Goal: Task Accomplishment & Management: Use online tool/utility

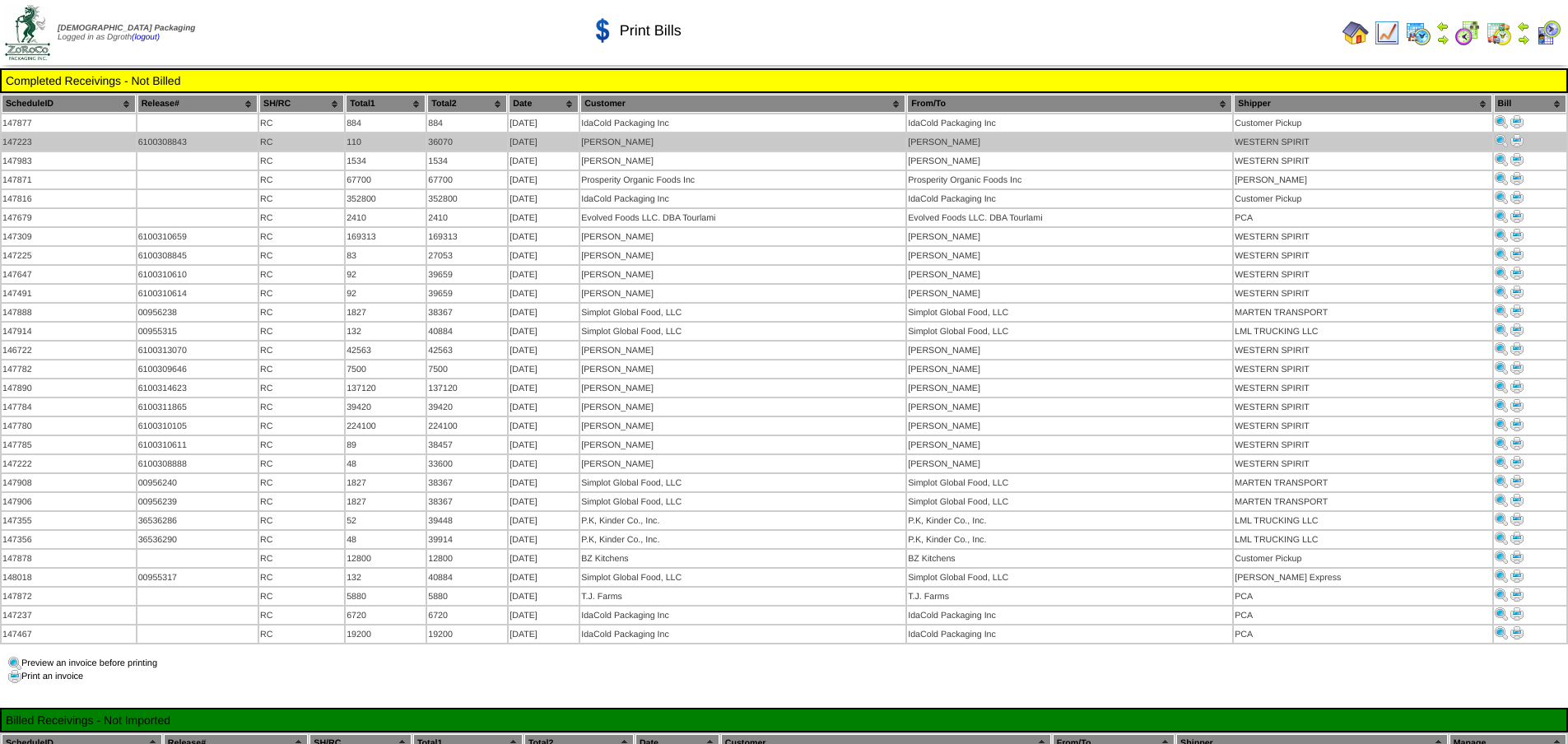
click at [1516, 141] on img at bounding box center [1517, 141] width 14 height 14
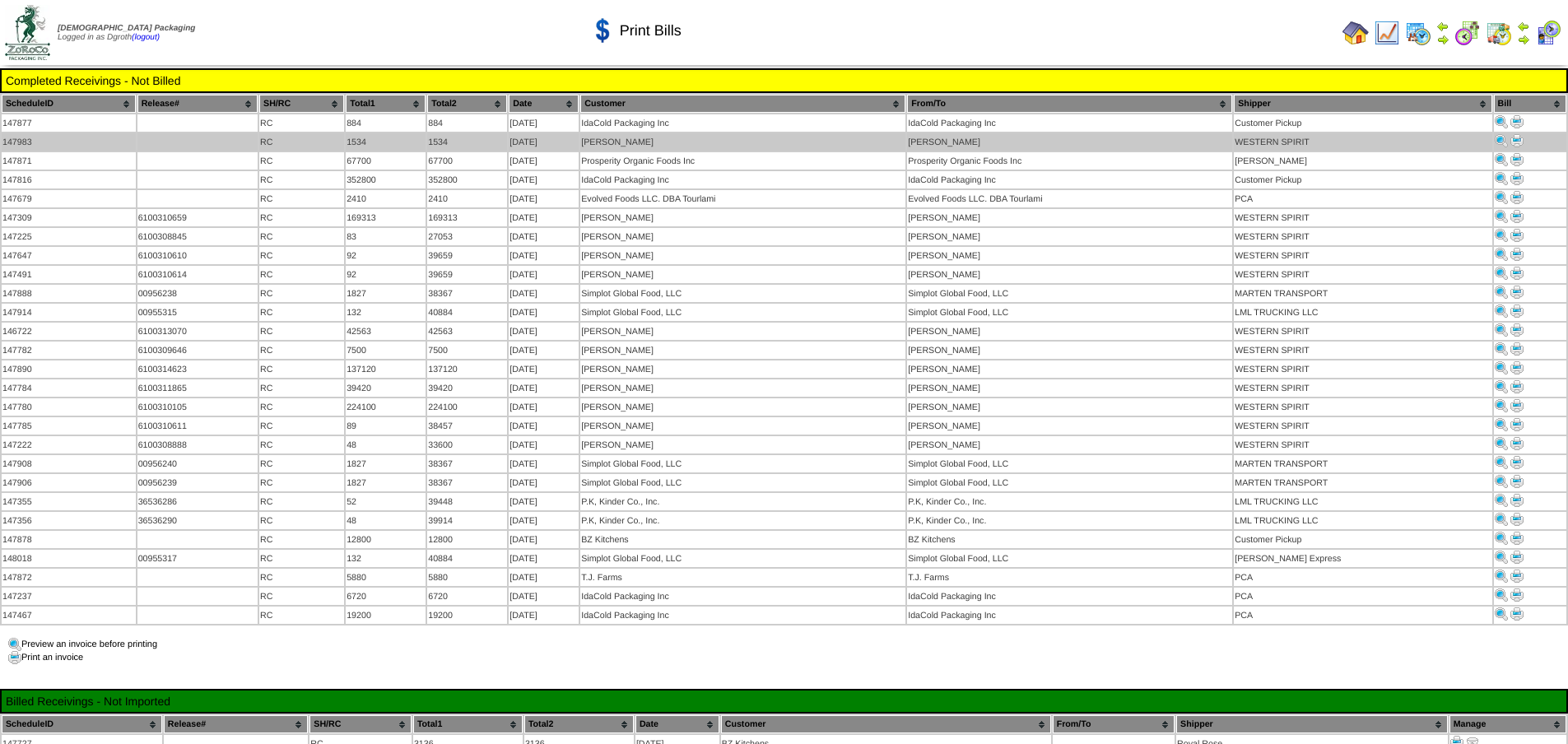
click at [1521, 138] on img at bounding box center [1517, 141] width 14 height 14
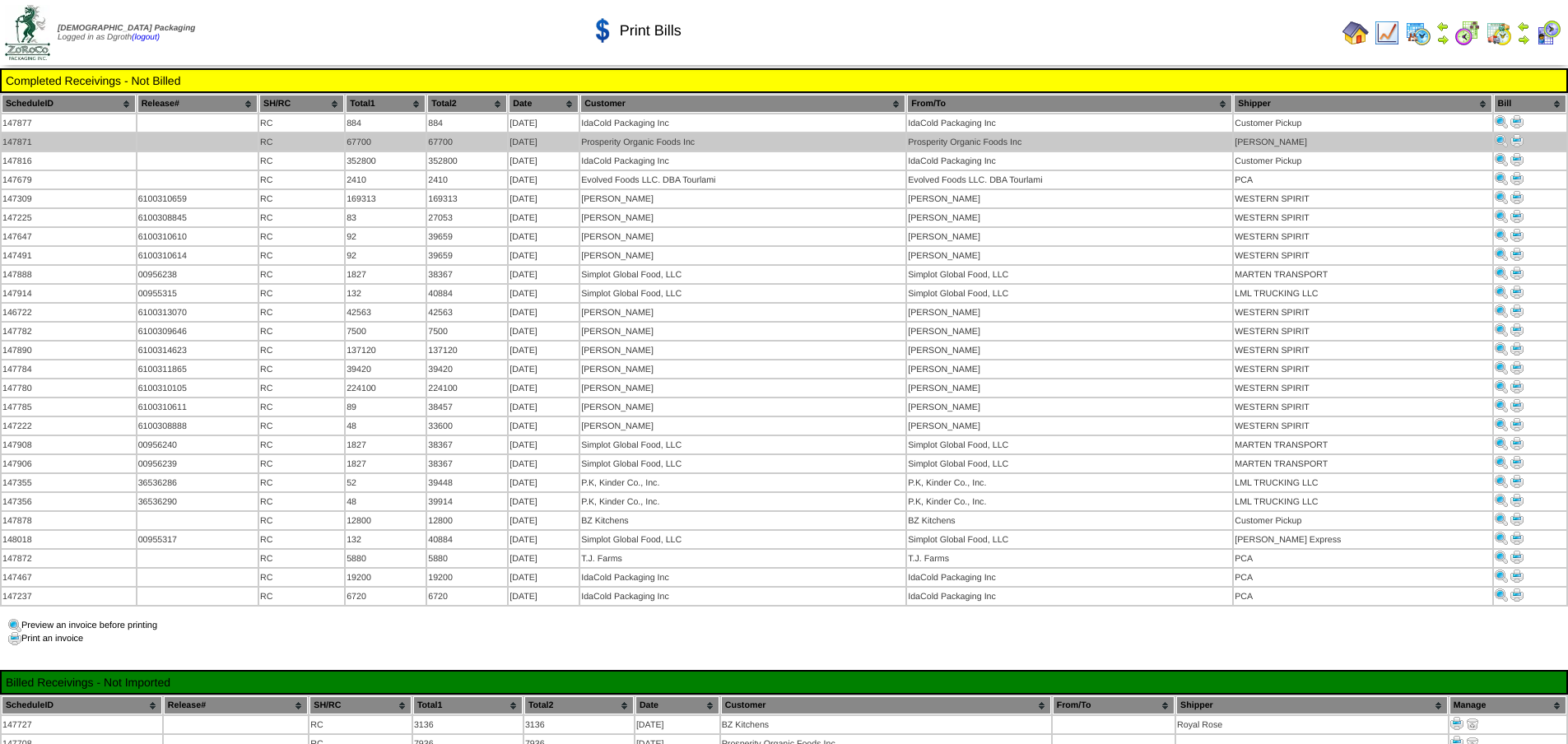
click at [1514, 138] on img at bounding box center [1517, 141] width 14 height 14
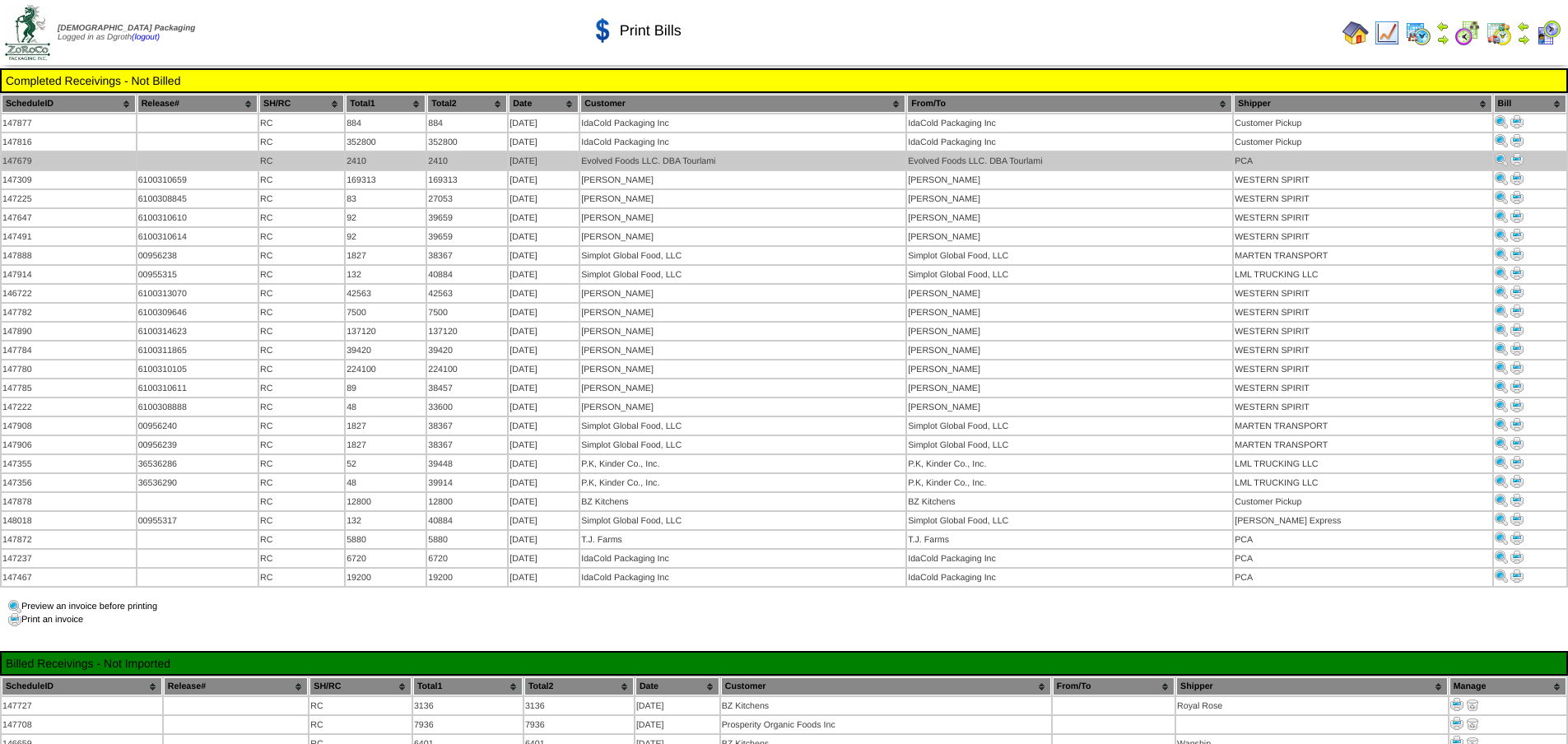
click at [1517, 157] on img at bounding box center [1517, 159] width 14 height 14
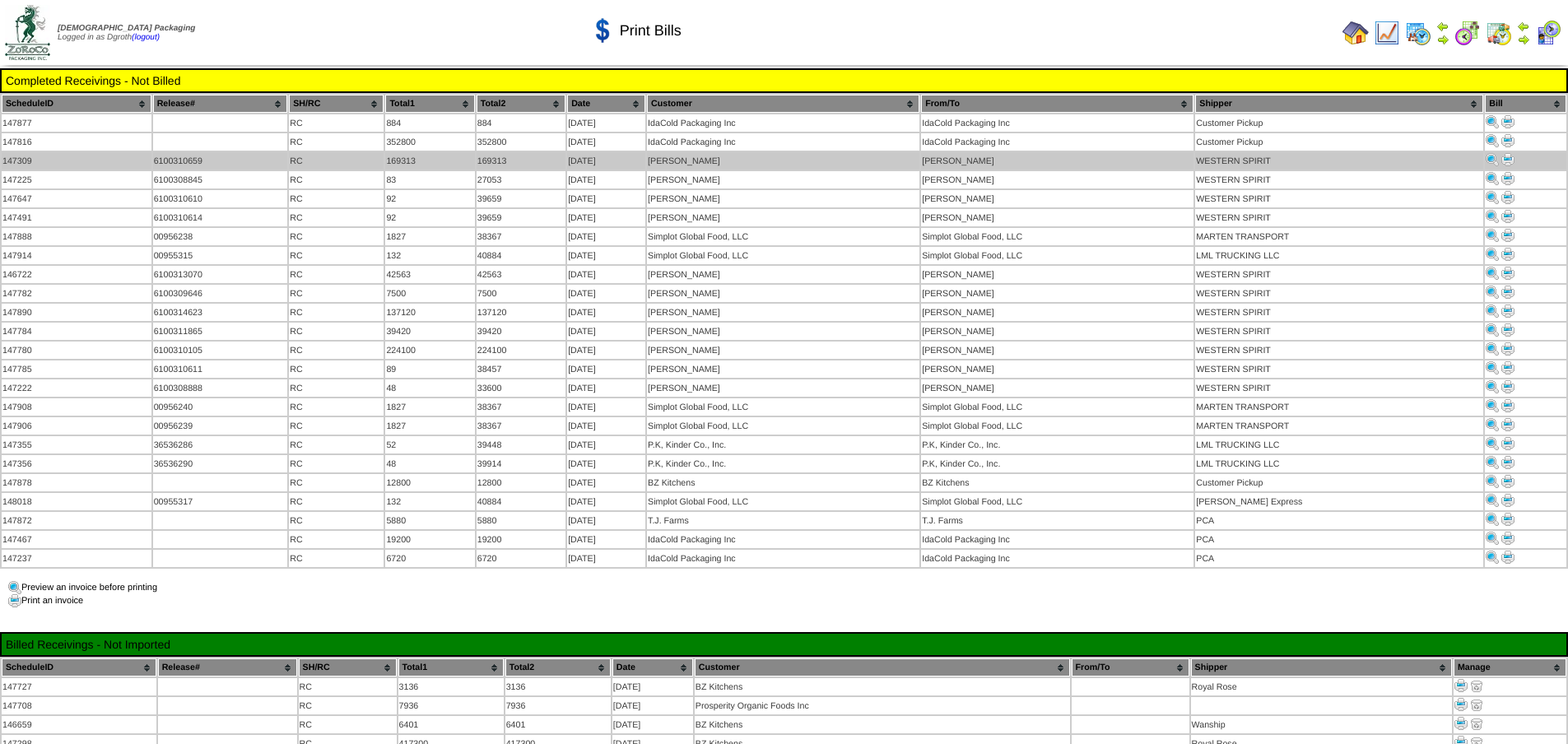
click at [1504, 156] on img at bounding box center [1508, 159] width 14 height 14
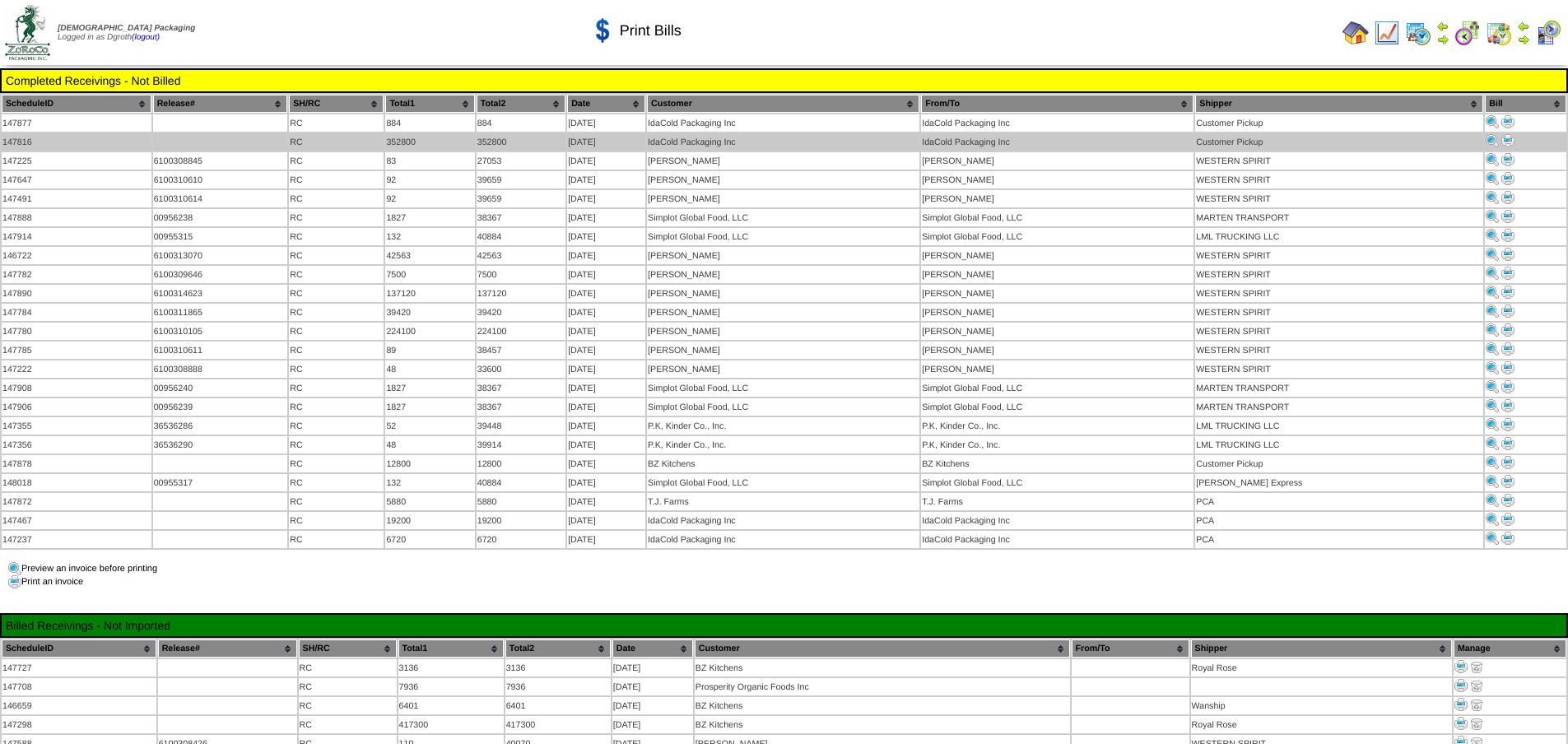
click at [1506, 144] on img at bounding box center [1508, 141] width 14 height 14
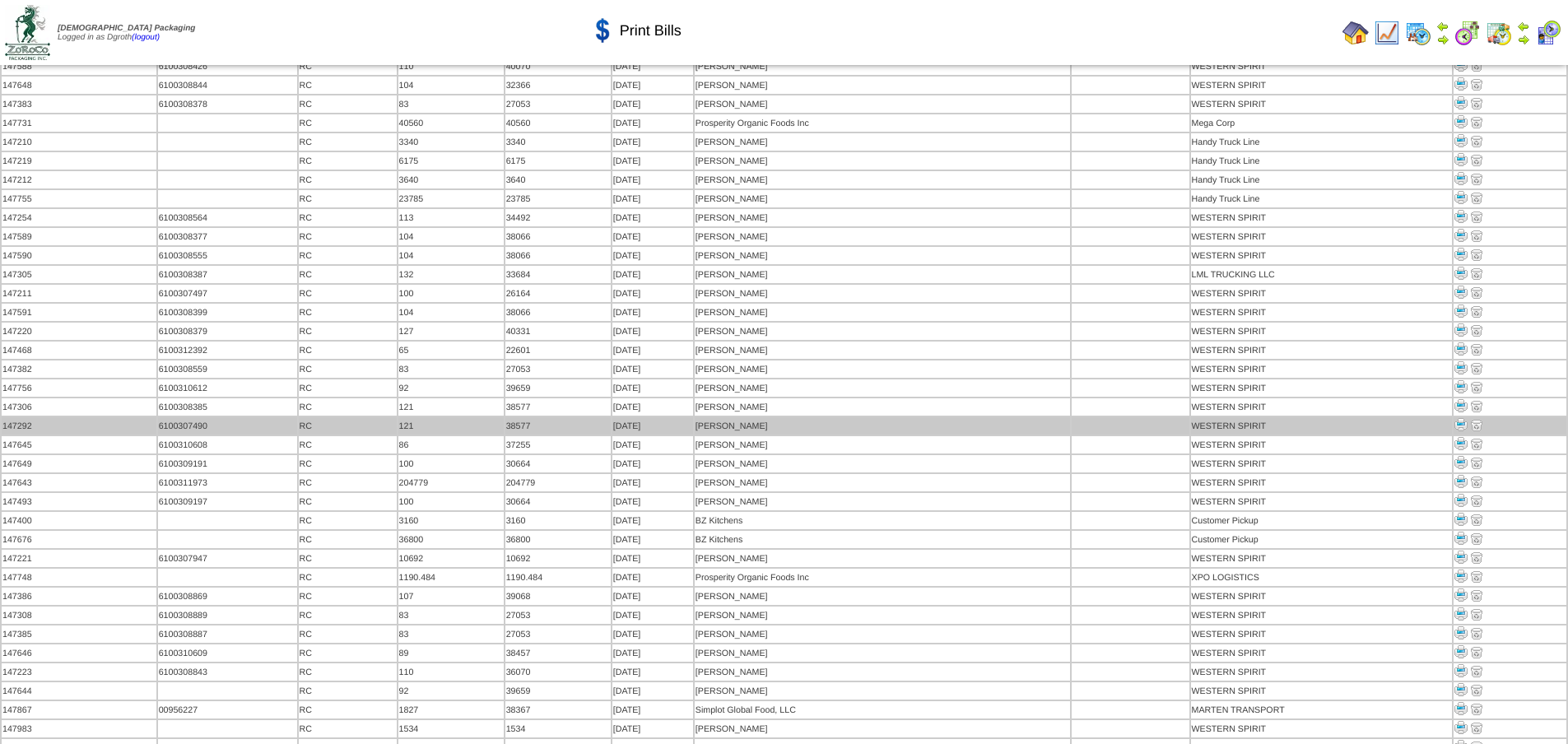
scroll to position [822, 0]
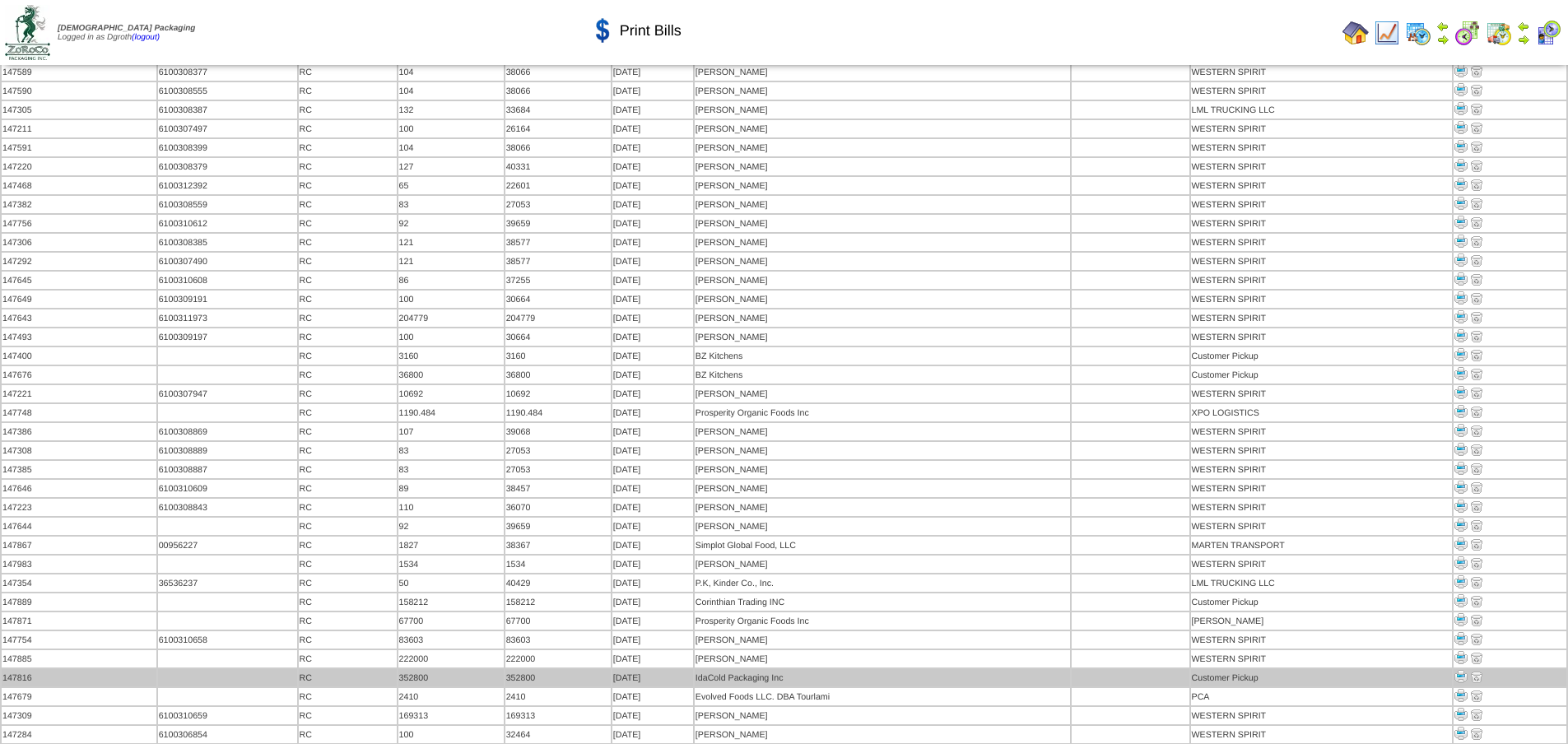
click at [1475, 670] on img at bounding box center [1477, 676] width 14 height 14
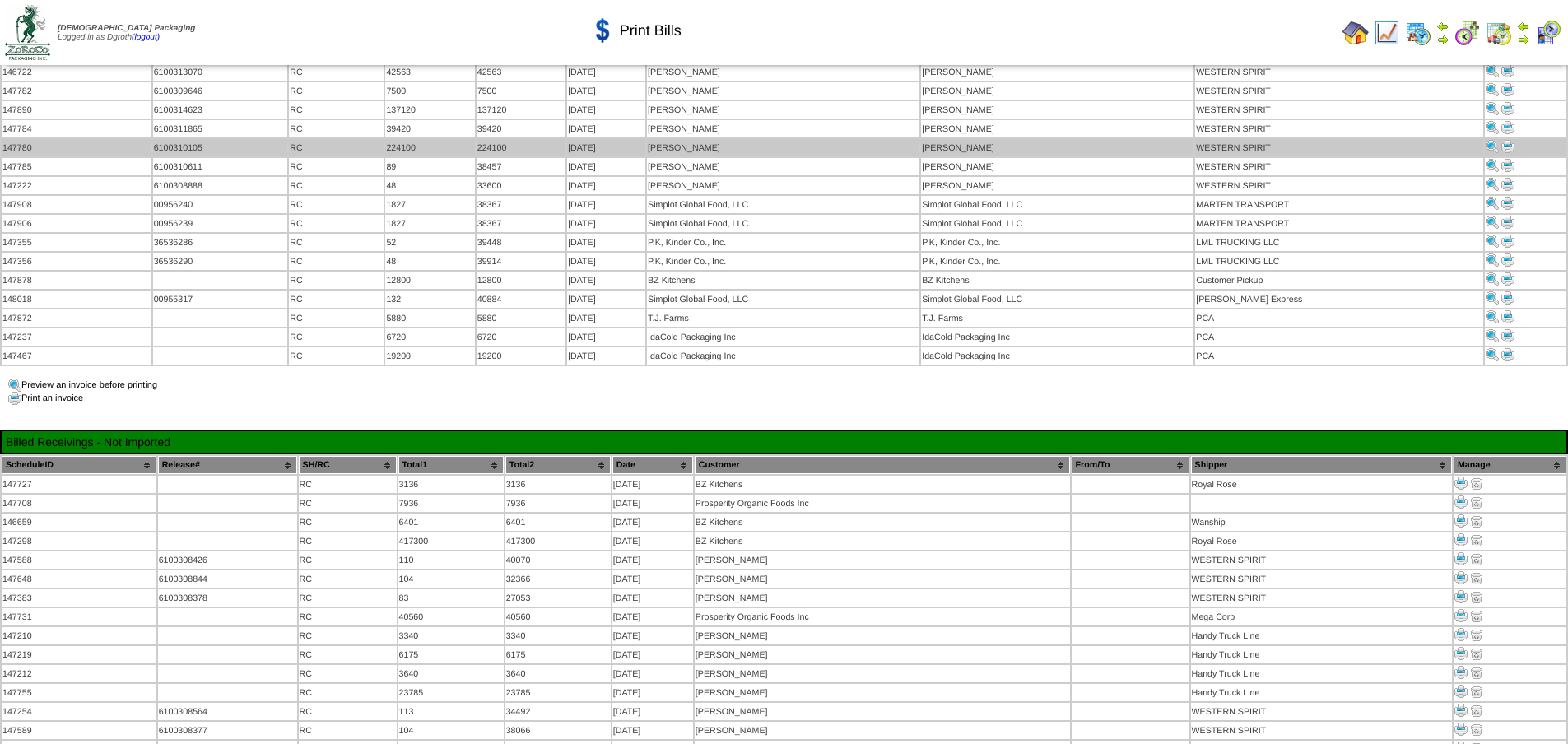
scroll to position [0, 0]
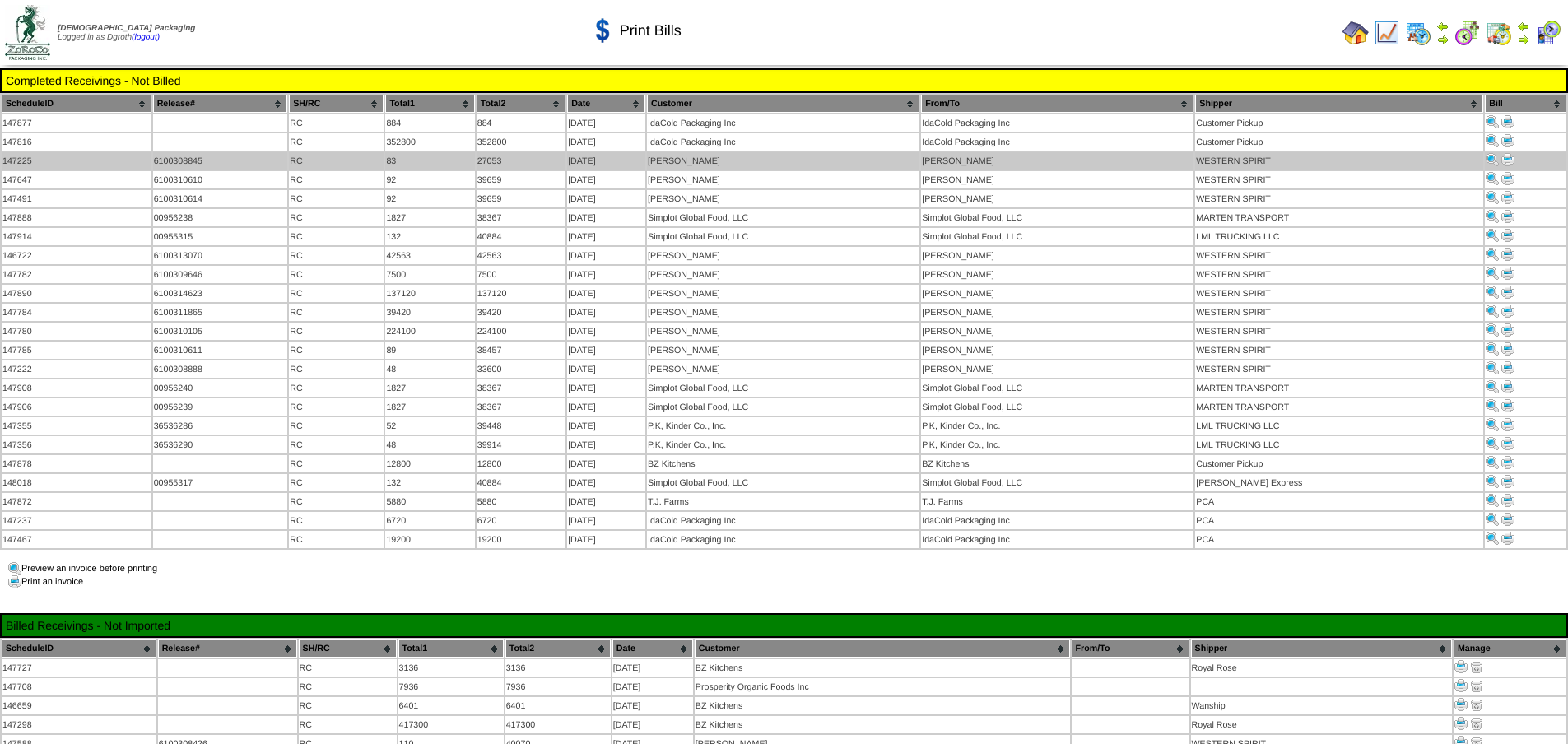
click at [1506, 157] on img at bounding box center [1508, 159] width 14 height 14
